Goal: Task Accomplishment & Management: Use online tool/utility

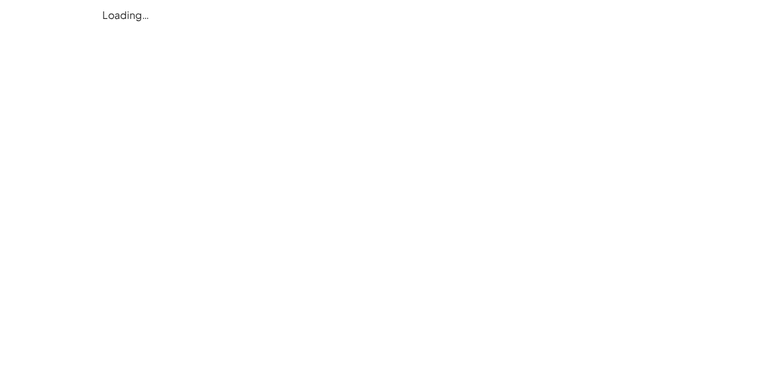
click at [191, 30] on div "Loading…" at bounding box center [379, 15] width 568 height 30
